Goal: Transaction & Acquisition: Purchase product/service

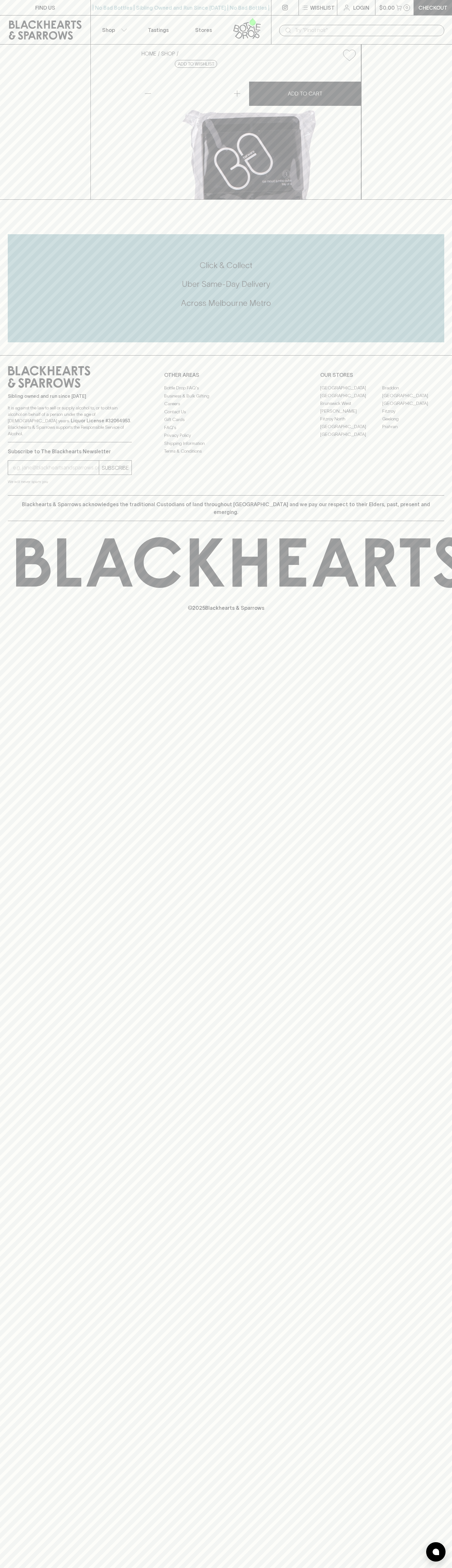
click at [261, 2] on div "| No Bad Bottles | Sibling Owned and Run Since [DATE] | No Bad Bottles | Siblin…" at bounding box center [180, 7] width 181 height 15
click at [440, 1113] on div "FIND US | No Bad Bottles | Sibling Owned and Run Since [DATE] | No Bad Bottles …" at bounding box center [226, 784] width 452 height 1568
click at [404, 1567] on html "FIND US | No Bad Bottles | Sibling Owned and Run Since [DATE] | No Bad Bottles …" at bounding box center [226, 784] width 452 height 1568
click at [10, 200] on div "HOME SHOP Ice Mould Jumbo Cube Tray of 4 $18.00 Add to wishlist No Further Disc…" at bounding box center [226, 122] width 452 height 155
